Goal: Task Accomplishment & Management: Use online tool/utility

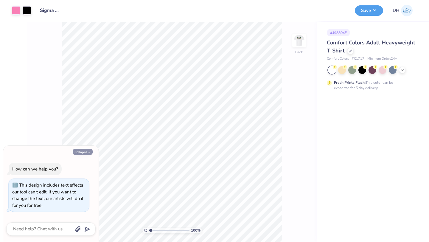
click at [84, 153] on button "Collapse" at bounding box center [83, 152] width 20 height 6
type textarea "x"
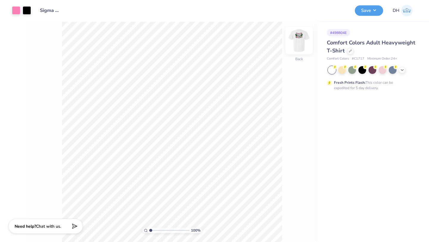
click at [302, 43] on img at bounding box center [299, 41] width 24 height 24
click at [404, 67] on icon at bounding box center [402, 69] width 5 height 5
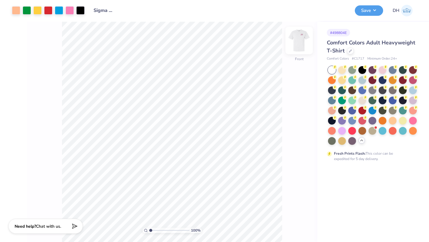
click at [298, 40] on img at bounding box center [299, 41] width 24 height 24
click at [300, 40] on img at bounding box center [299, 41] width 24 height 24
click at [383, 70] on div at bounding box center [383, 70] width 8 height 8
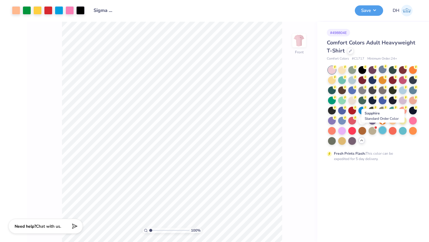
click at [382, 133] on div at bounding box center [383, 130] width 8 height 8
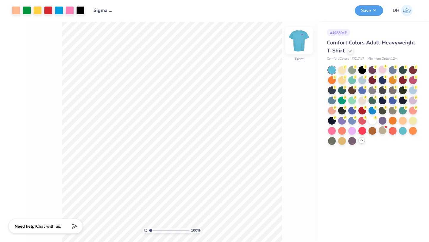
click at [300, 46] on img at bounding box center [299, 41] width 24 height 24
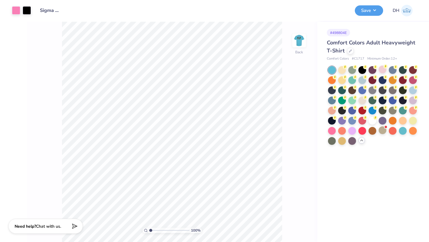
click at [302, 42] on img at bounding box center [299, 41] width 12 height 12
click at [299, 44] on img at bounding box center [299, 41] width 24 height 24
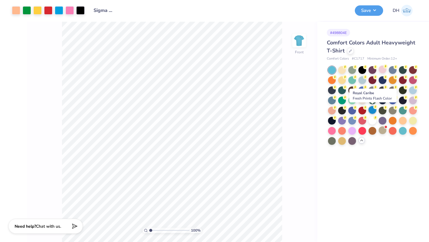
click at [371, 110] on div at bounding box center [372, 110] width 8 height 8
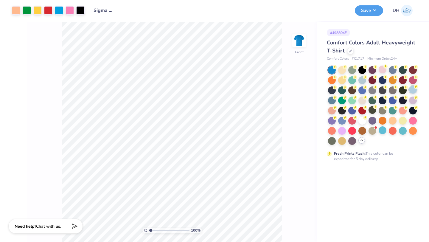
click at [412, 87] on div at bounding box center [413, 90] width 8 height 8
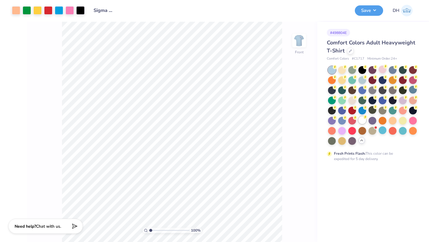
click at [362, 122] on div at bounding box center [362, 120] width 8 height 8
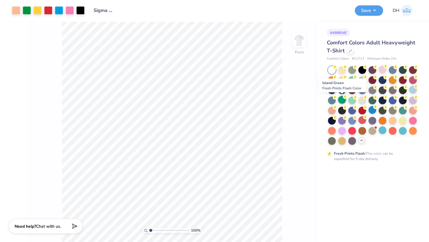
click at [342, 101] on div at bounding box center [342, 100] width 8 height 8
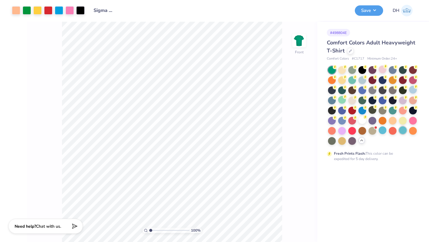
click at [406, 129] on div at bounding box center [403, 130] width 8 height 8
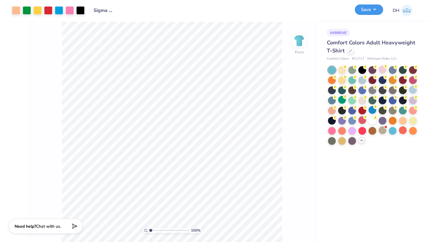
click at [367, 10] on button "Save" at bounding box center [369, 9] width 28 height 10
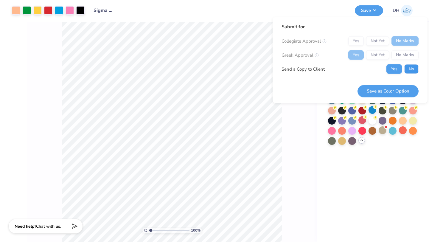
click at [410, 68] on button "No" at bounding box center [411, 69] width 14 height 10
click at [398, 96] on button "Save as Color Option" at bounding box center [387, 91] width 61 height 12
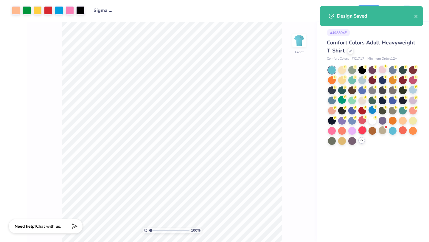
click at [365, 128] on div at bounding box center [362, 130] width 8 height 8
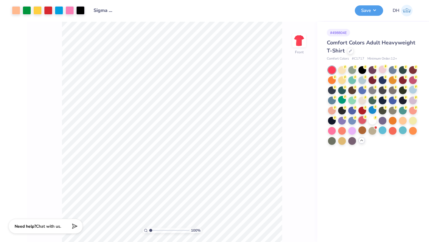
click at [362, 119] on div at bounding box center [362, 120] width 8 height 8
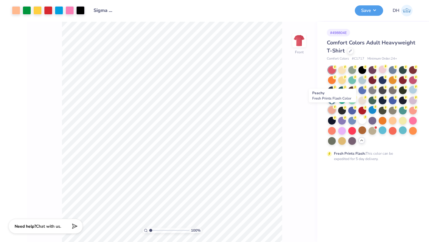
click at [331, 108] on div at bounding box center [332, 110] width 8 height 8
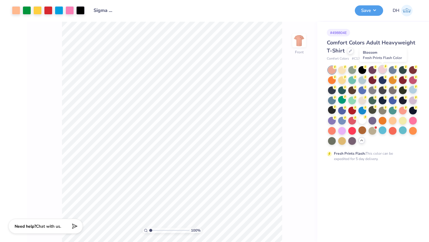
click at [384, 71] on div at bounding box center [383, 70] width 8 height 8
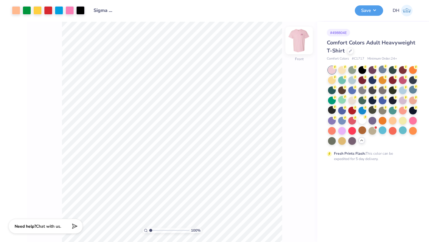
click at [298, 43] on img at bounding box center [299, 41] width 24 height 24
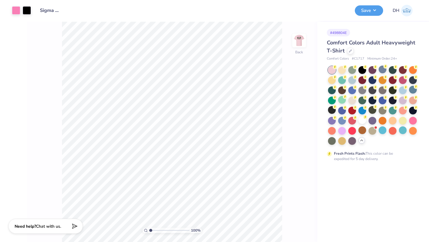
click at [298, 43] on img at bounding box center [299, 41] width 12 height 12
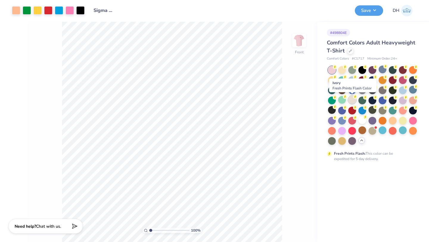
click at [354, 100] on div at bounding box center [352, 100] width 8 height 8
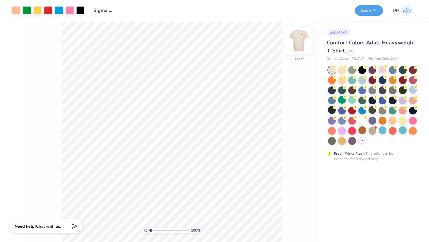
click at [301, 43] on img at bounding box center [299, 41] width 24 height 24
click at [301, 43] on img at bounding box center [299, 41] width 12 height 12
click at [365, 12] on button "Save" at bounding box center [369, 9] width 28 height 10
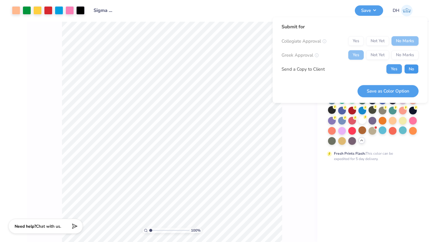
click at [409, 70] on button "No" at bounding box center [411, 69] width 14 height 10
click at [402, 91] on button "Save as Color Option" at bounding box center [387, 91] width 61 height 12
click at [395, 151] on div "Fresh Prints Flash: This color can be expedited for 5 day delivery." at bounding box center [370, 156] width 73 height 11
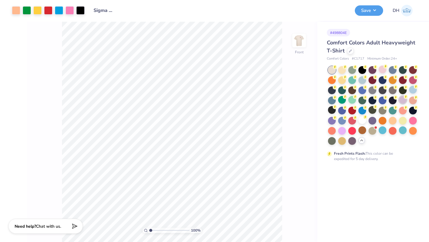
click at [403, 99] on div at bounding box center [403, 100] width 8 height 8
click at [411, 101] on div at bounding box center [413, 100] width 8 height 8
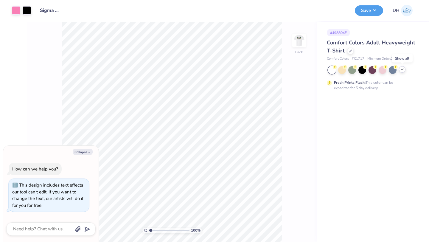
click at [401, 69] on icon at bounding box center [402, 69] width 5 height 5
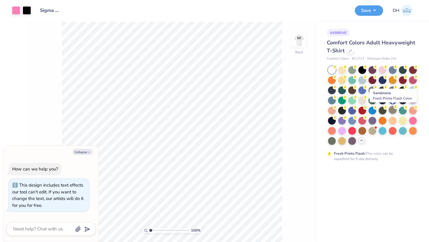
click at [394, 109] on icon at bounding box center [395, 107] width 4 height 4
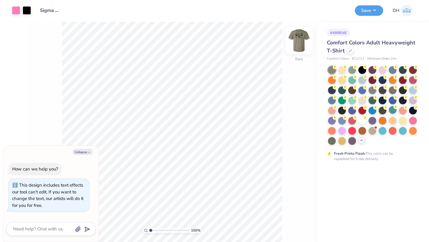
click at [294, 38] on img at bounding box center [299, 41] width 24 height 24
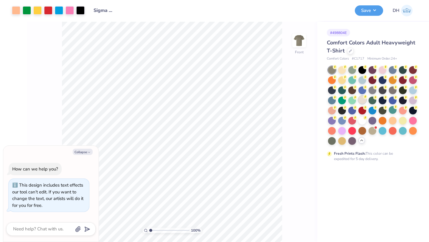
click at [337, 69] on circle at bounding box center [335, 67] width 4 height 4
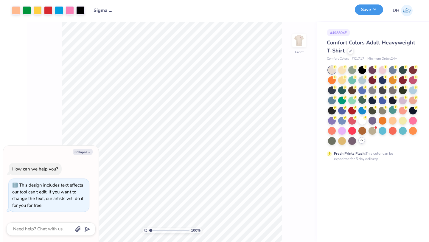
click at [375, 11] on button "Save" at bounding box center [369, 9] width 28 height 10
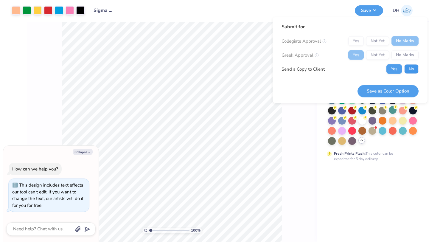
click at [412, 70] on button "No" at bounding box center [411, 69] width 14 height 10
click at [404, 93] on button "Save as Color Option" at bounding box center [387, 91] width 61 height 12
type textarea "x"
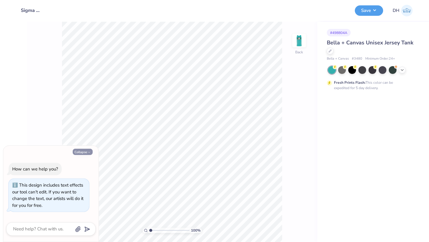
click at [87, 153] on icon "button" at bounding box center [89, 152] width 4 height 4
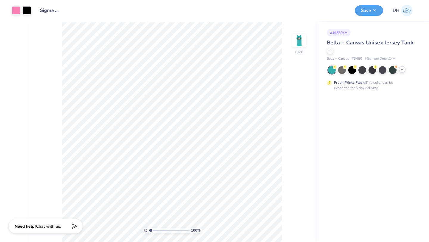
click at [403, 68] on icon at bounding box center [402, 69] width 5 height 5
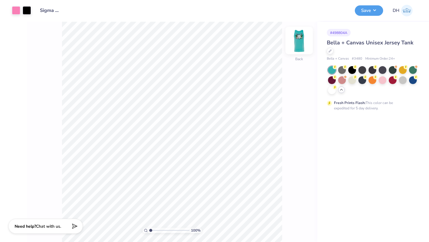
click at [301, 44] on img at bounding box center [299, 41] width 24 height 24
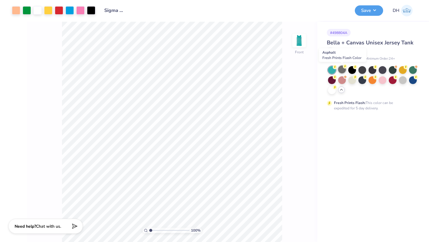
click at [343, 70] on div at bounding box center [342, 70] width 8 height 8
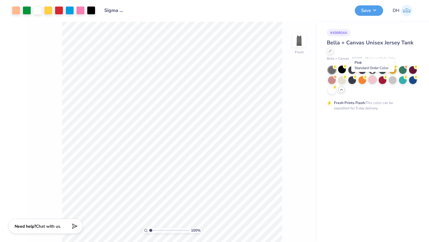
click at [374, 78] on div at bounding box center [372, 80] width 8 height 8
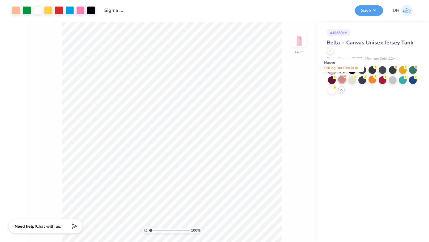
click at [343, 80] on div at bounding box center [342, 80] width 8 height 8
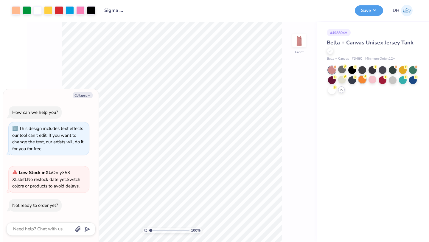
click at [361, 80] on div at bounding box center [362, 80] width 8 height 8
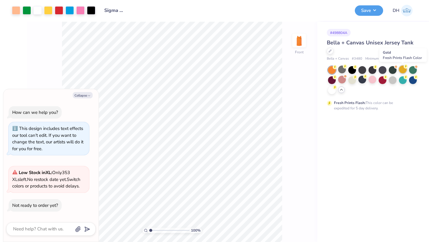
click at [403, 70] on div at bounding box center [403, 70] width 8 height 8
click at [341, 69] on div at bounding box center [342, 70] width 8 height 8
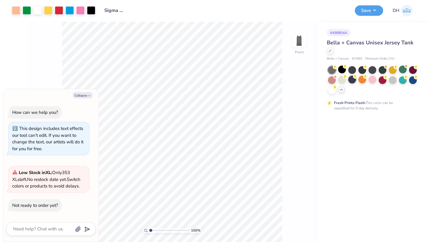
click at [351, 80] on div at bounding box center [352, 80] width 8 height 8
click at [353, 70] on div at bounding box center [352, 70] width 8 height 8
click at [392, 79] on div at bounding box center [393, 80] width 8 height 8
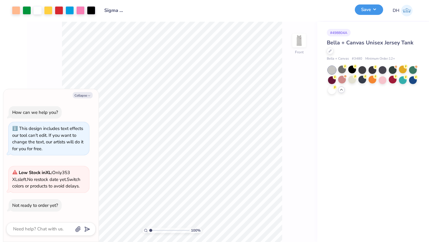
click at [368, 11] on button "Save" at bounding box center [369, 9] width 28 height 10
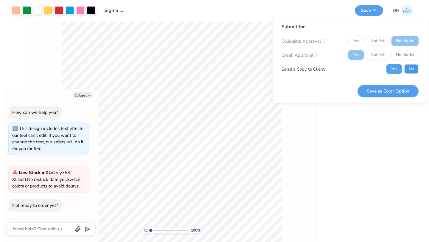
click at [407, 69] on button "No" at bounding box center [411, 69] width 14 height 10
click at [405, 94] on button "Save as Color Option" at bounding box center [387, 91] width 61 height 12
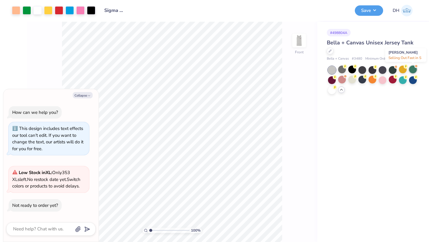
click at [416, 69] on div at bounding box center [413, 70] width 8 height 8
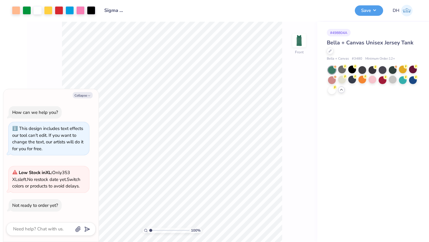
scroll to position [30, 0]
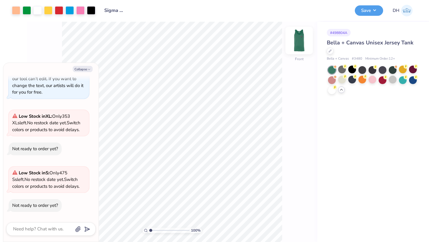
click at [301, 46] on img at bounding box center [299, 41] width 24 height 24
click at [368, 12] on button "Save" at bounding box center [369, 9] width 28 height 10
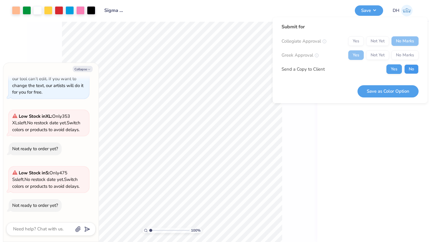
click at [407, 70] on button "No" at bounding box center [411, 69] width 14 height 10
click at [402, 90] on button "Save as Color Option" at bounding box center [387, 91] width 61 height 12
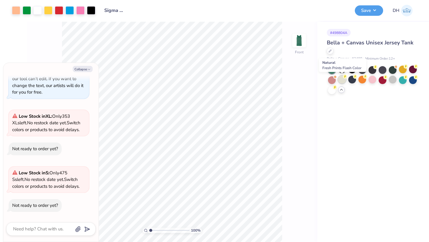
click at [340, 79] on div at bounding box center [342, 80] width 8 height 8
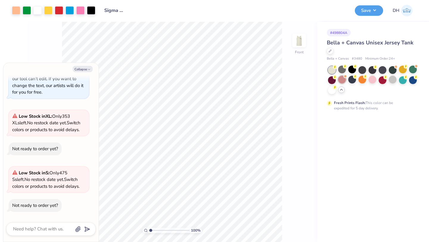
click at [340, 80] on div at bounding box center [342, 80] width 8 height 8
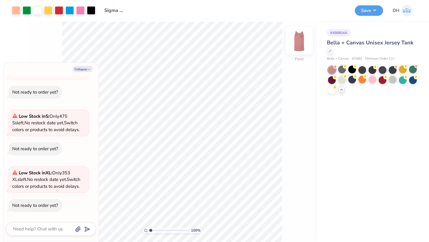
click at [300, 43] on img at bounding box center [299, 41] width 24 height 24
click at [304, 40] on img at bounding box center [299, 41] width 24 height 24
click at [301, 41] on img at bounding box center [299, 41] width 24 height 24
click at [414, 79] on div at bounding box center [413, 80] width 8 height 8
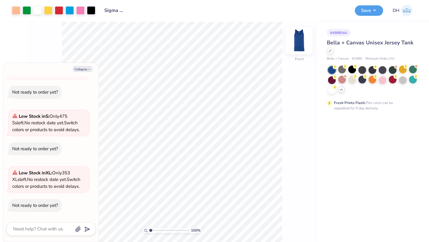
click at [301, 41] on img at bounding box center [299, 41] width 24 height 24
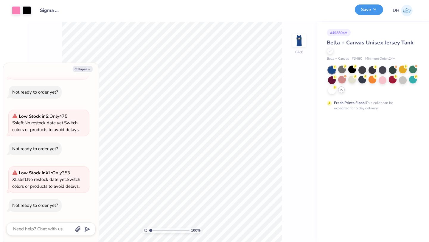
click at [366, 11] on button "Save" at bounding box center [369, 9] width 28 height 10
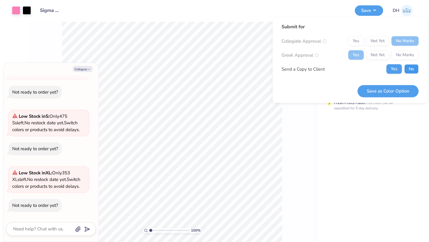
click at [412, 72] on button "No" at bounding box center [411, 69] width 14 height 10
click at [402, 92] on button "Save as Color Option" at bounding box center [387, 91] width 61 height 12
type textarea "x"
